Goal: Task Accomplishment & Management: Manage account settings

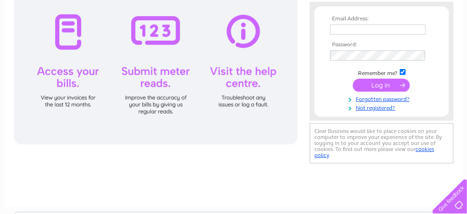
scroll to position [139, 0]
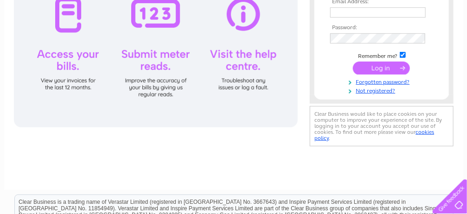
type input "[EMAIL_ADDRESS][DOMAIN_NAME]"
click at [381, 67] on input "submit" at bounding box center [381, 68] width 57 height 13
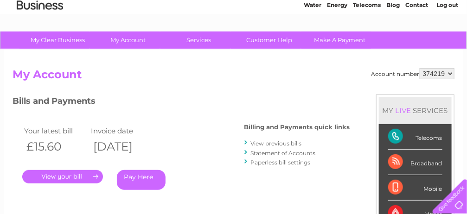
scroll to position [93, 0]
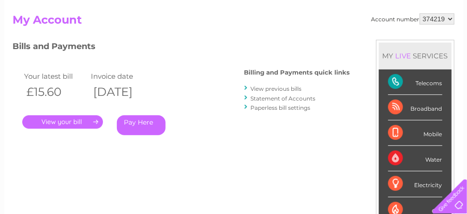
drag, startPoint x: 74, startPoint y: 124, endPoint x: 91, endPoint y: 116, distance: 18.9
click at [74, 124] on link "." at bounding box center [62, 122] width 81 height 13
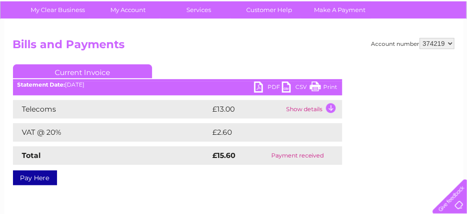
scroll to position [46, 0]
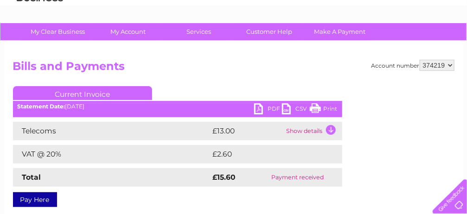
click at [79, 90] on link "Current Invoice" at bounding box center [82, 93] width 139 height 14
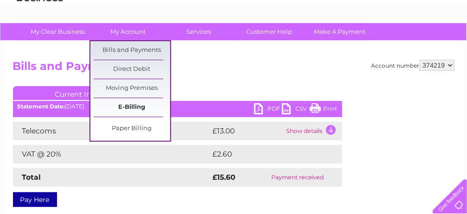
click at [125, 109] on link "E-Billing" at bounding box center [132, 107] width 77 height 19
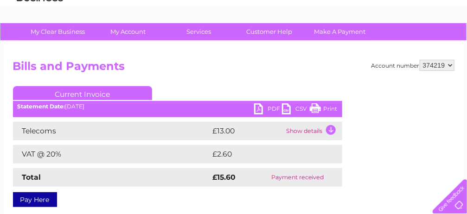
scroll to position [93, 0]
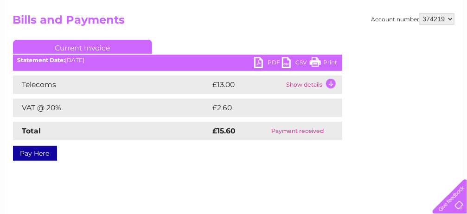
click at [264, 62] on link "PDF" at bounding box center [268, 63] width 28 height 13
